Goal: Communication & Community: Answer question/provide support

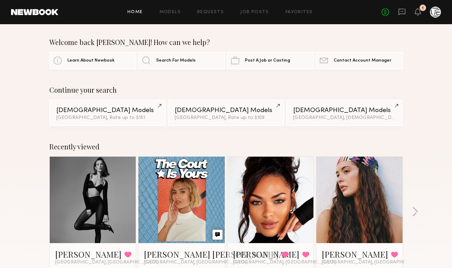
click at [397, 12] on div "No fees up to $5,000 1" at bounding box center [411, 12] width 59 height 11
click at [398, 10] on div "No fees up to $5,000 1" at bounding box center [411, 12] width 59 height 11
click at [403, 10] on icon at bounding box center [402, 12] width 8 height 8
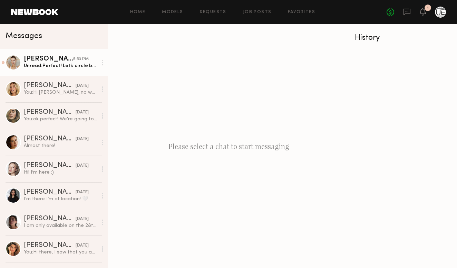
click at [47, 66] on div "Unread: Perfect! Let’s circle back closer to the date if anything needs to be u…" at bounding box center [61, 66] width 74 height 7
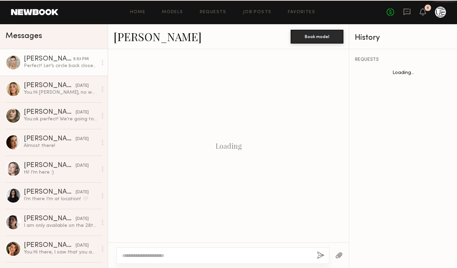
scroll to position [226, 0]
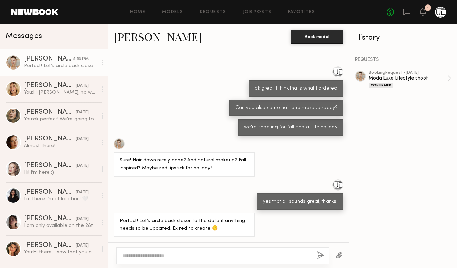
click at [190, 252] on textarea at bounding box center [216, 255] width 189 height 7
type textarea "**********"
click at [317, 255] on button "button" at bounding box center [321, 255] width 8 height 9
